Goal: Task Accomplishment & Management: Use online tool/utility

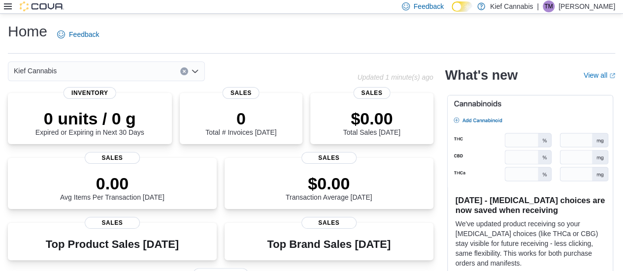
click at [188, 73] on div "Kief Cannabis" at bounding box center [106, 72] width 197 height 20
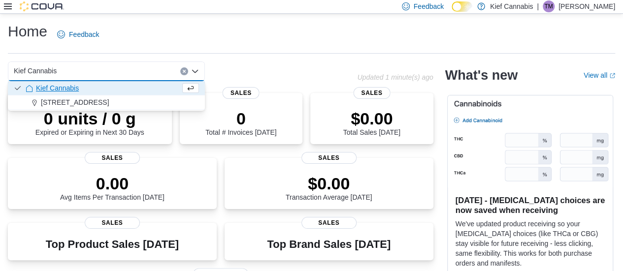
click at [188, 73] on div "Kief Cannabis Combo box. Selected. Kief Cannabis. Press Backspace to delete Kie…" at bounding box center [106, 72] width 197 height 20
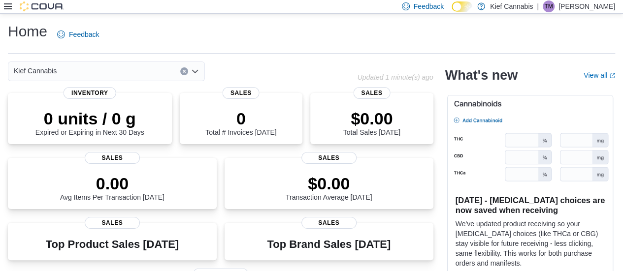
click at [248, 68] on div "Kief Cannabis" at bounding box center [182, 72] width 349 height 20
click at [8, 5] on icon at bounding box center [8, 6] width 8 height 8
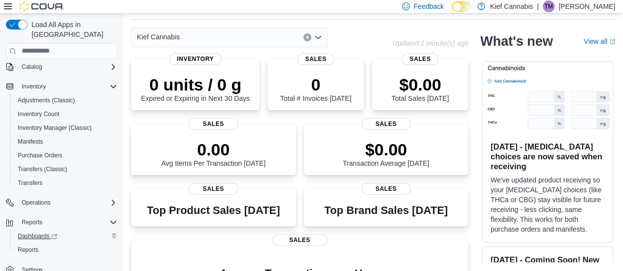
scroll to position [49, 0]
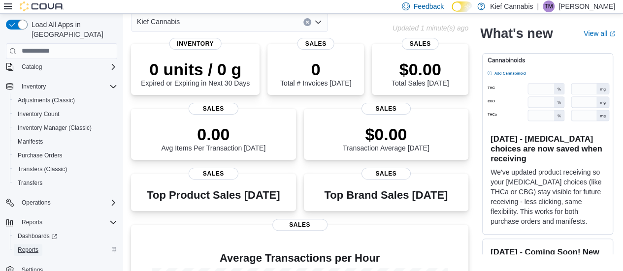
click at [29, 244] on span "Reports" at bounding box center [28, 250] width 21 height 12
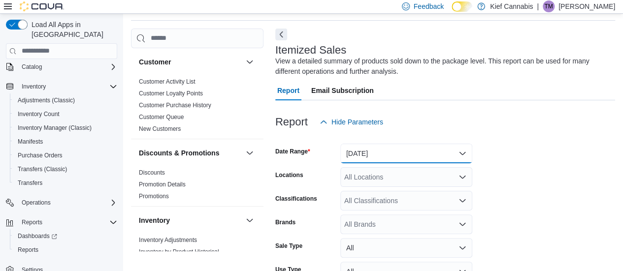
click at [416, 151] on button "Yesterday" at bounding box center [406, 154] width 132 height 20
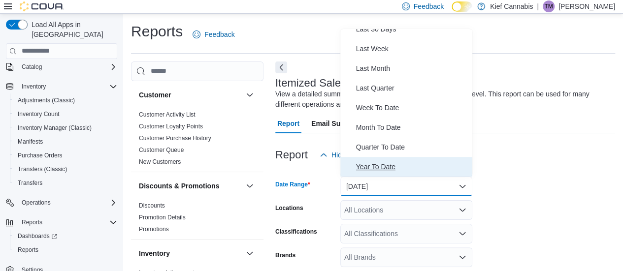
click at [397, 159] on button "Year To Date" at bounding box center [406, 167] width 132 height 20
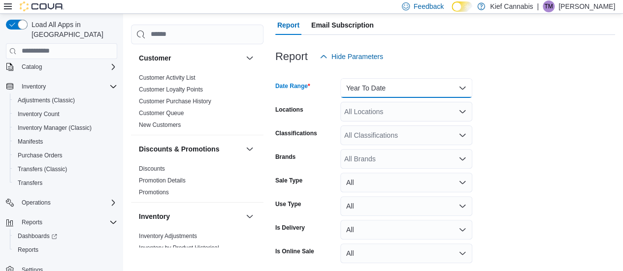
scroll to position [137, 0]
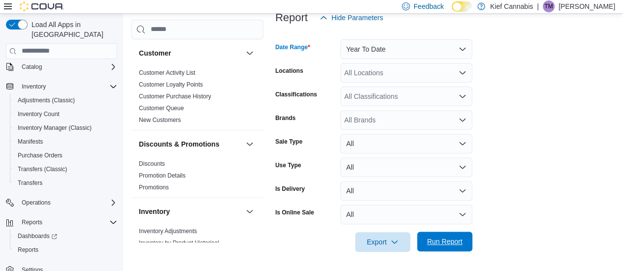
click at [442, 237] on span "Run Report" at bounding box center [444, 242] width 35 height 10
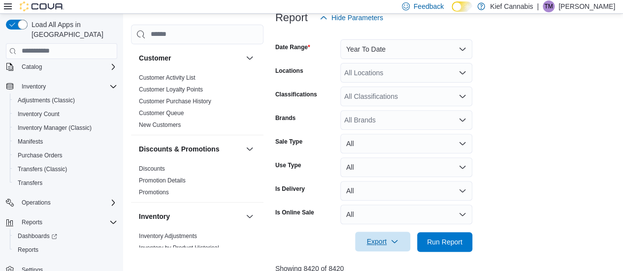
click at [383, 246] on span "Export" at bounding box center [382, 242] width 43 height 20
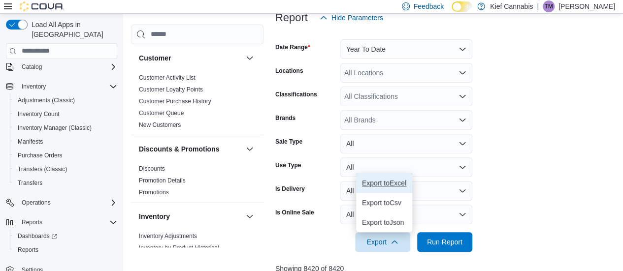
click at [376, 185] on span "Export to Excel" at bounding box center [384, 183] width 44 height 8
